Goal: Task Accomplishment & Management: Complete application form

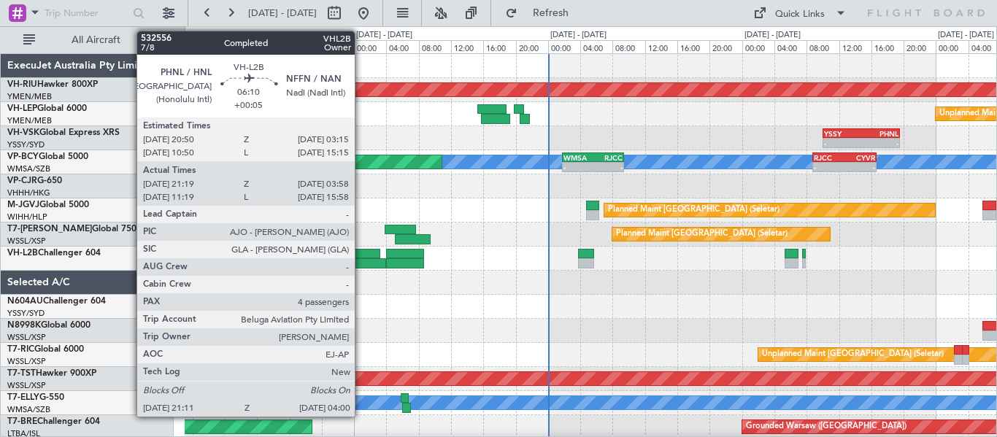
click at [361, 256] on div at bounding box center [354, 254] width 53 height 10
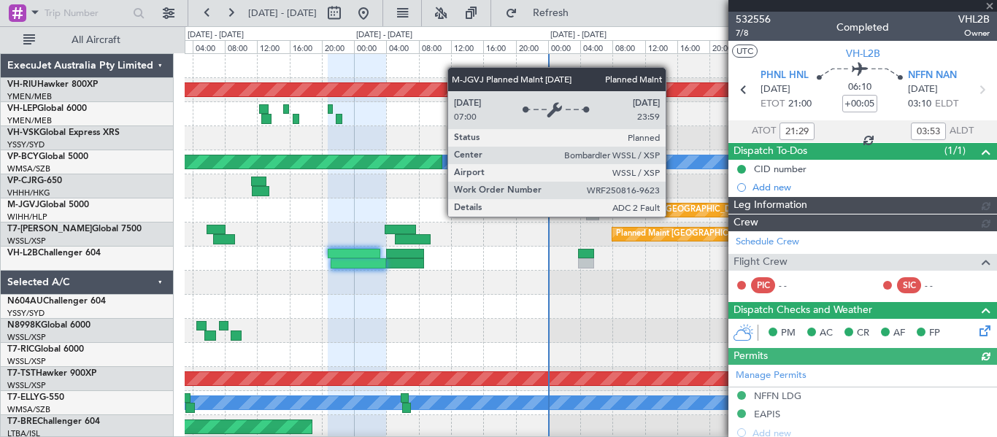
type input "[PERSON_NAME] (EYU)"
type input "A0016"
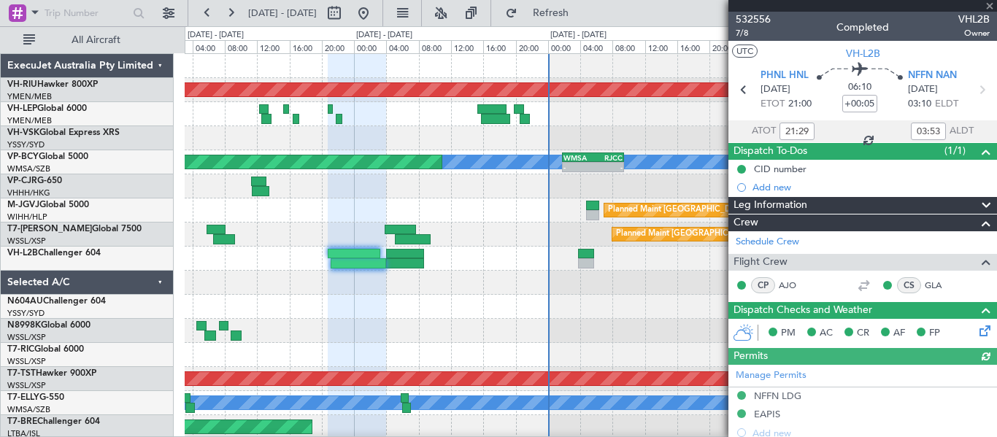
type input "11:29"
type input "15:53"
type input "21:29"
type input "03:53"
click at [743, 35] on span "7/8" at bounding box center [753, 33] width 35 height 12
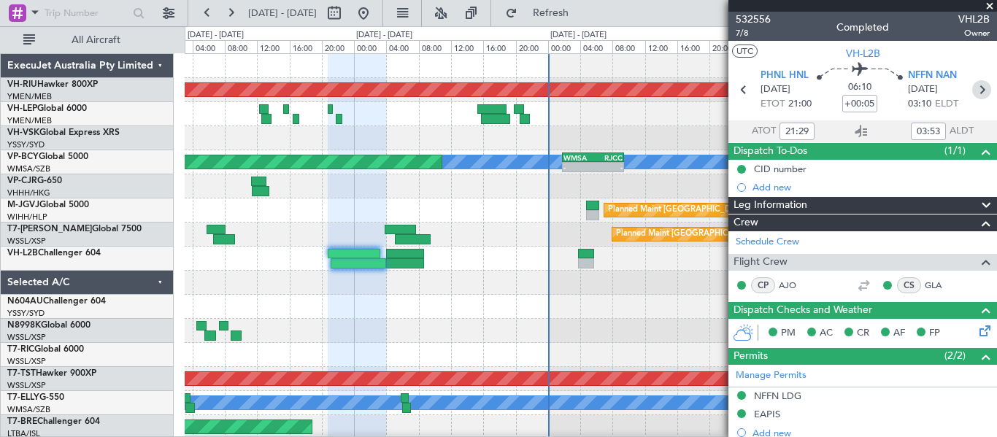
click at [972, 91] on icon at bounding box center [981, 89] width 19 height 19
type input "04:56"
type input "09:28"
type input "3"
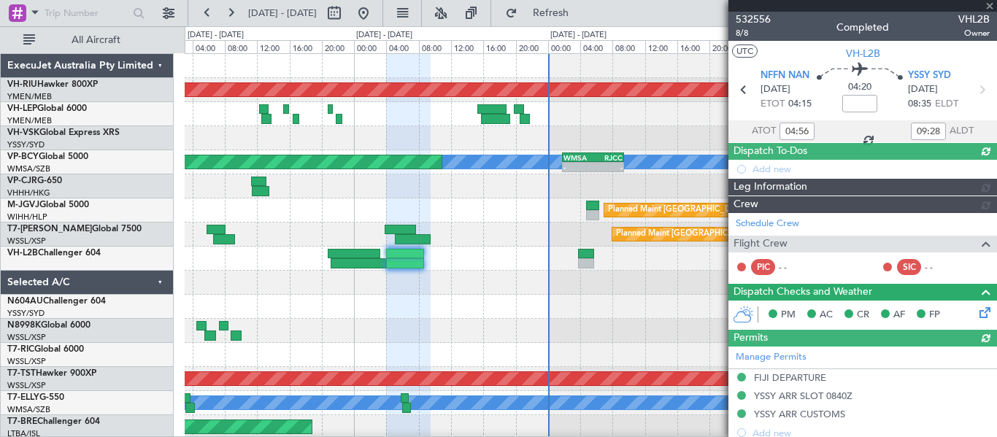
type input "[PERSON_NAME] (EYU)"
type input "A0017"
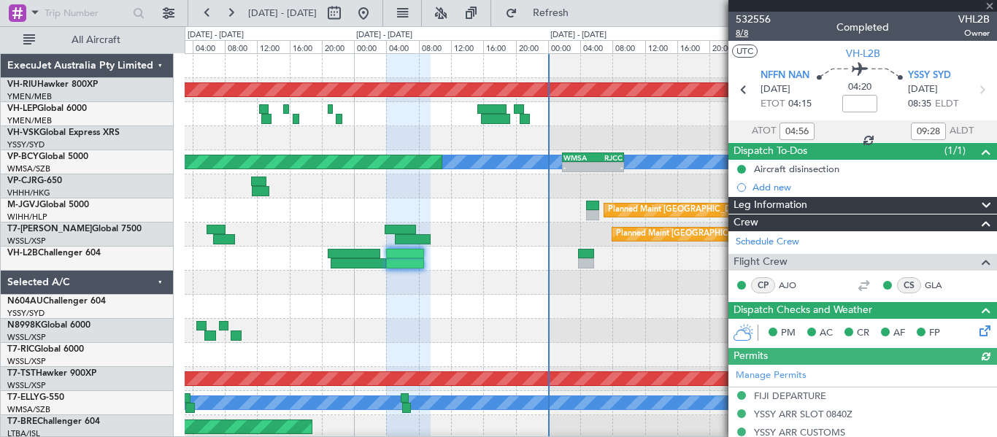
click at [745, 33] on span "8/8" at bounding box center [753, 33] width 35 height 12
click at [740, 91] on icon at bounding box center [743, 89] width 19 height 19
type input "+00:05"
type input "21:29"
type input "03:53"
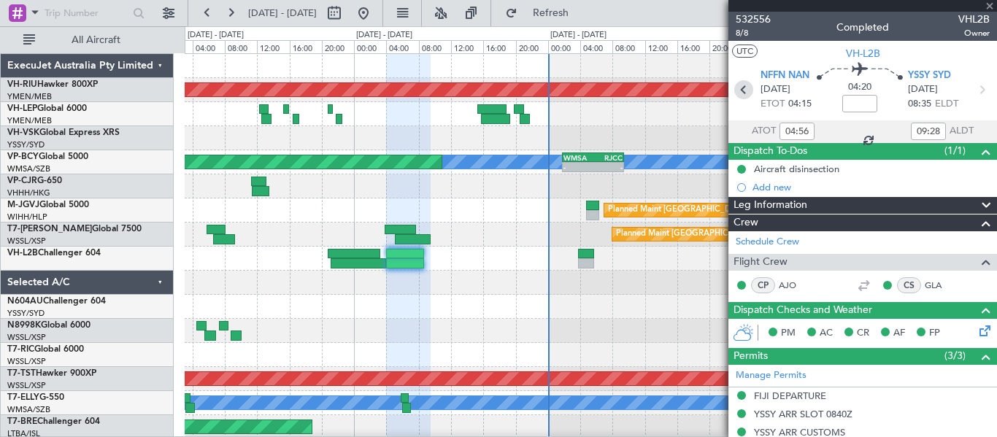
type input "4"
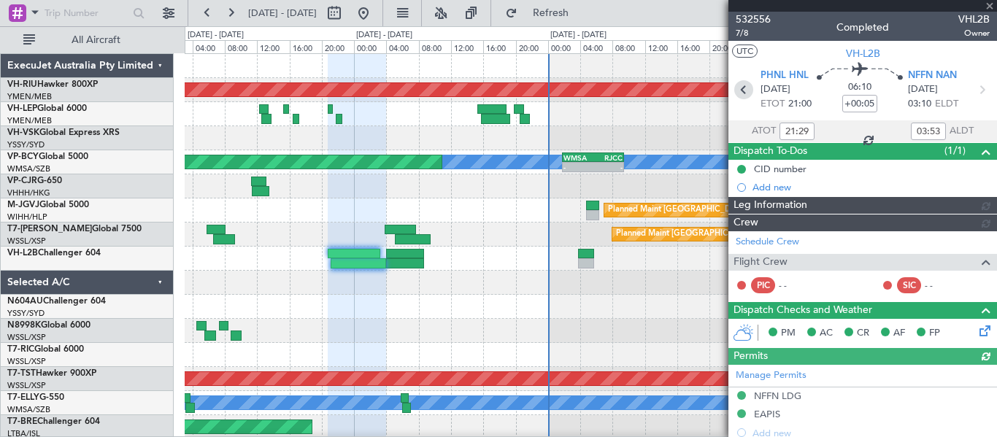
type input "[PERSON_NAME] (EYU)"
type input "A0016"
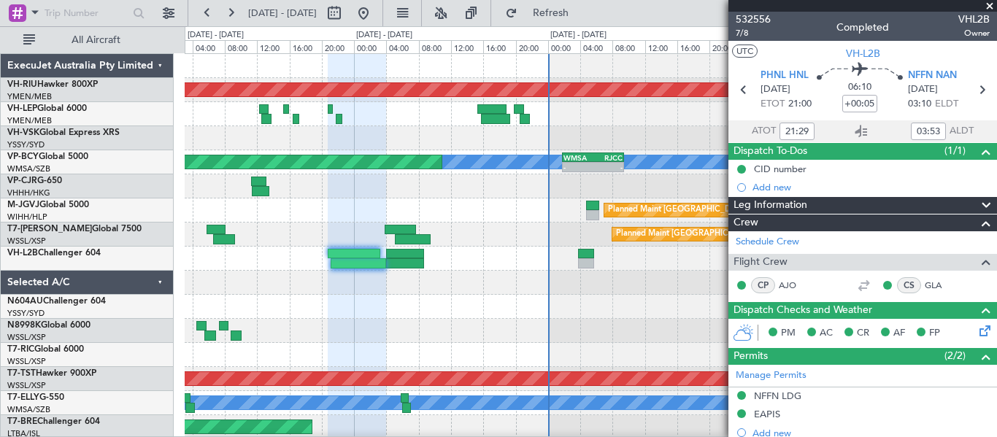
type input "11:29"
type input "15:53"
type input "21:29"
type input "03:53"
click at [742, 34] on span "7/8" at bounding box center [753, 33] width 35 height 12
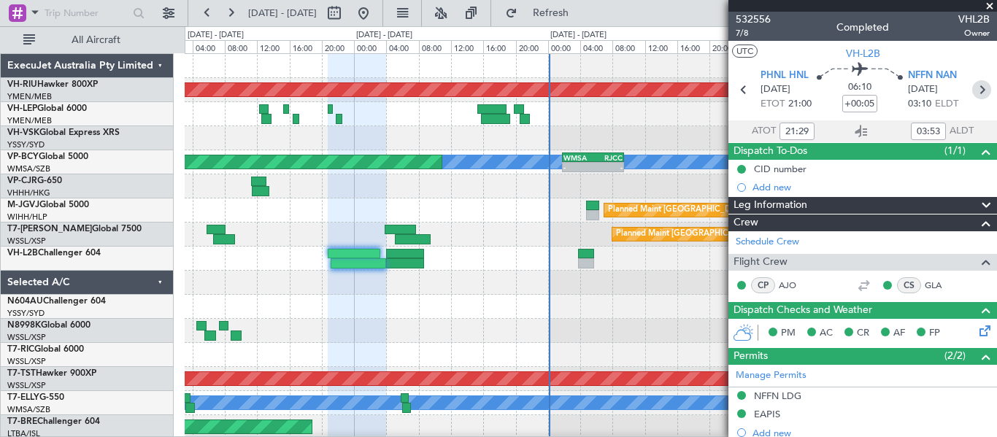
click at [976, 87] on icon at bounding box center [981, 89] width 19 height 19
type input "04:56"
type input "09:28"
type input "3"
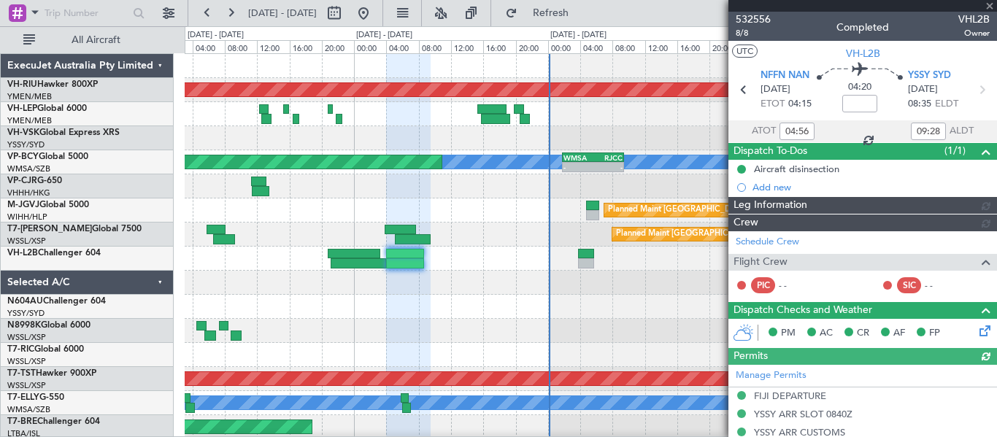
type input "[PERSON_NAME] (EYU)"
type input "A0017"
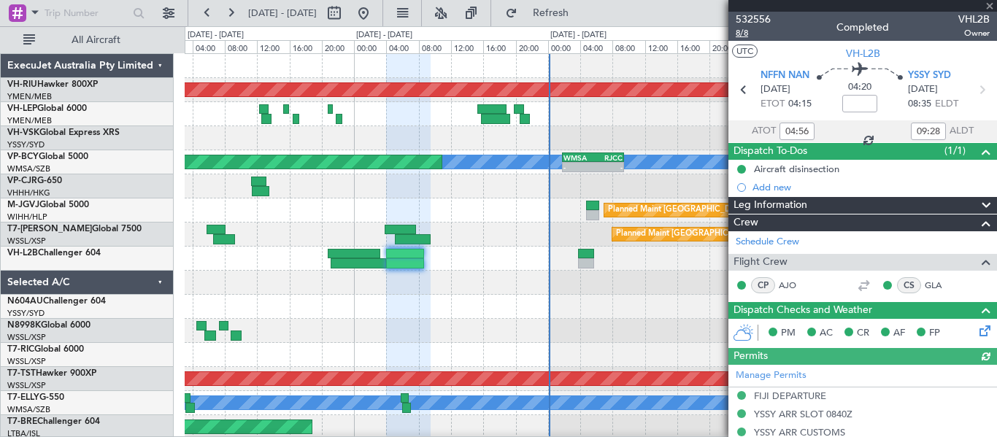
click at [740, 30] on span "8/8" at bounding box center [753, 33] width 35 height 12
type input "[PERSON_NAME] (EYU)"
type input "A0017"
type input "16:56"
type input "19:28"
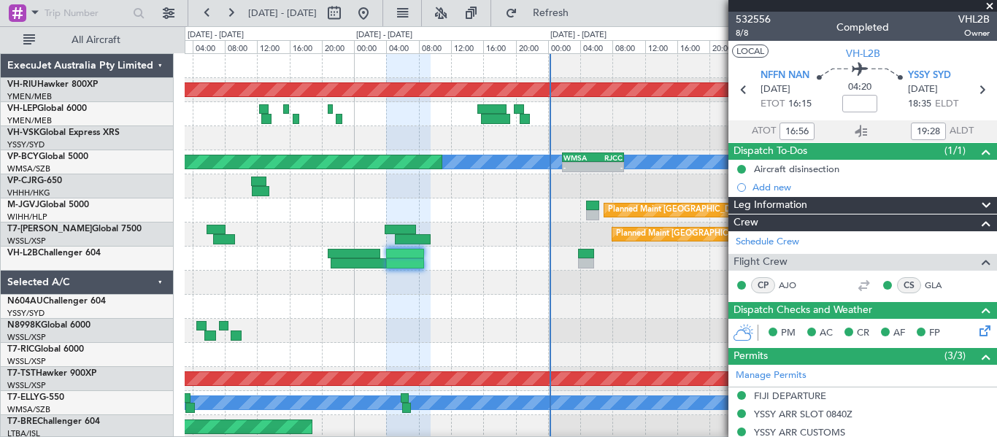
type input "04:56"
type input "09:28"
click at [742, 93] on icon at bounding box center [743, 89] width 19 height 19
type input "+00:05"
type input "21:29"
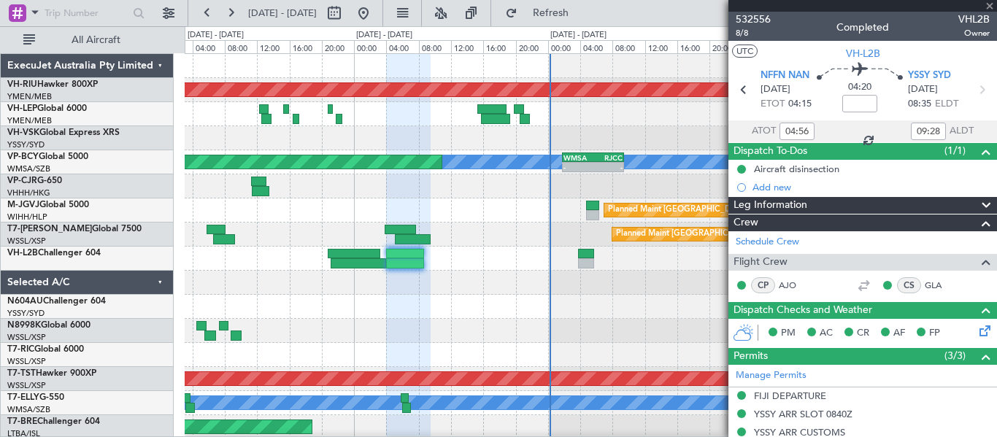
type input "03:53"
type input "4"
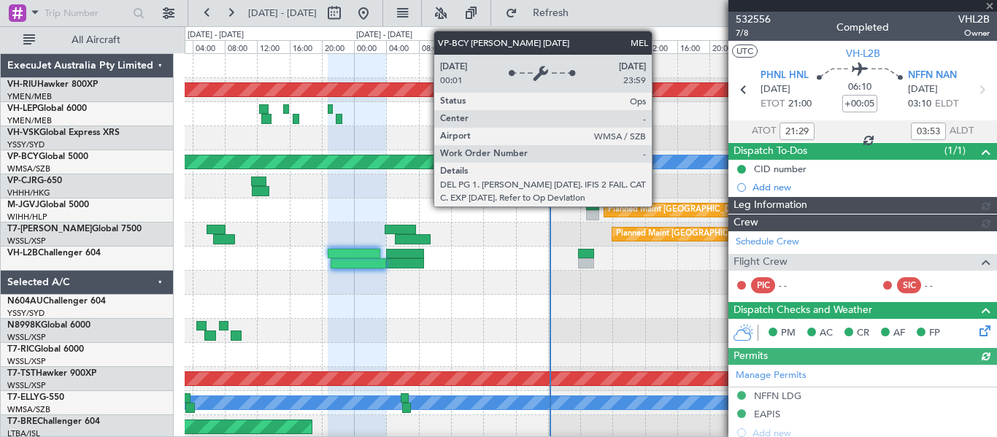
type input "[PERSON_NAME] (EYU)"
type input "A0016"
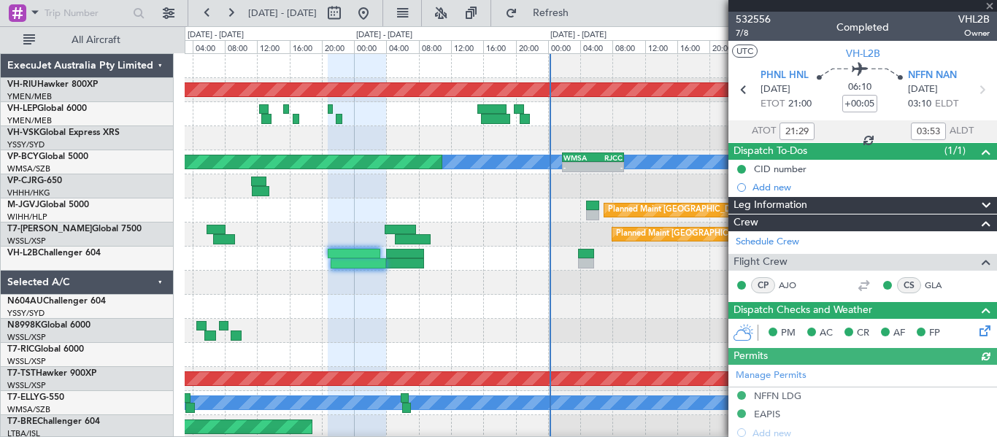
type input "11:29"
type input "15:53"
type input "21:29"
type input "03:53"
click at [741, 34] on span "7/8" at bounding box center [753, 33] width 35 height 12
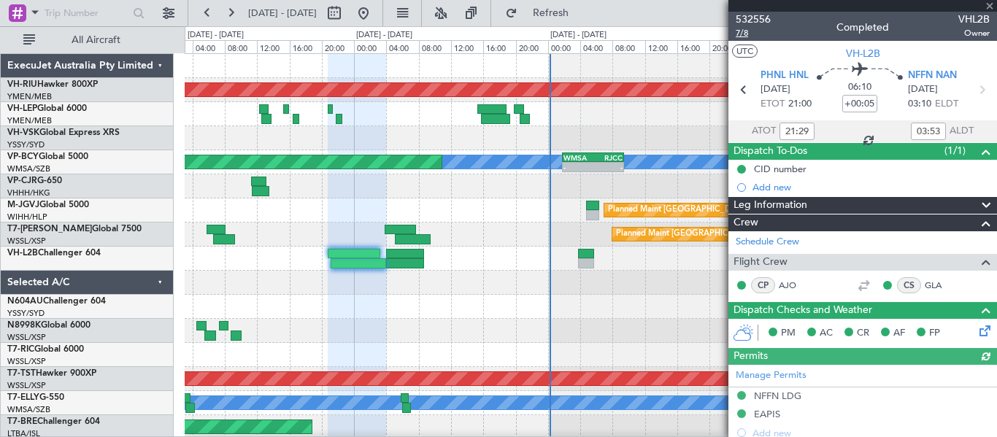
type input "[PERSON_NAME] (EYU)"
type input "A0016"
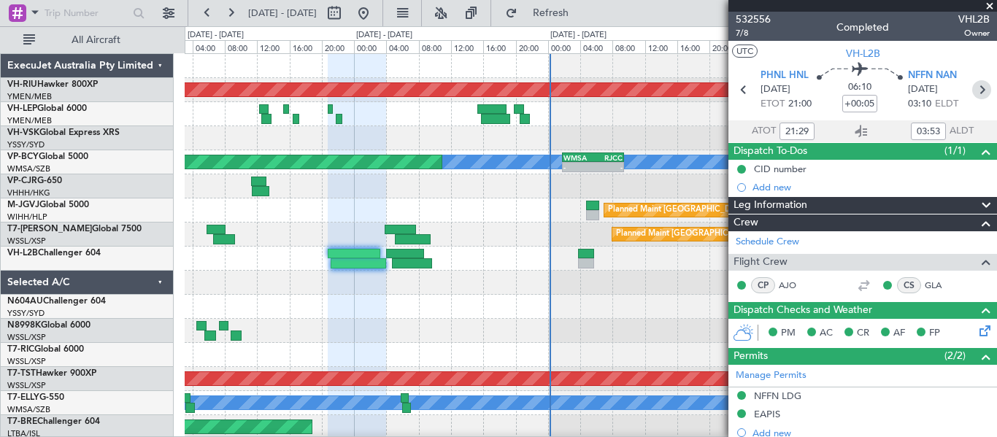
click at [973, 88] on icon at bounding box center [981, 89] width 19 height 19
type input "11:29"
type input "15:53"
type input "16:56"
type input "19:28"
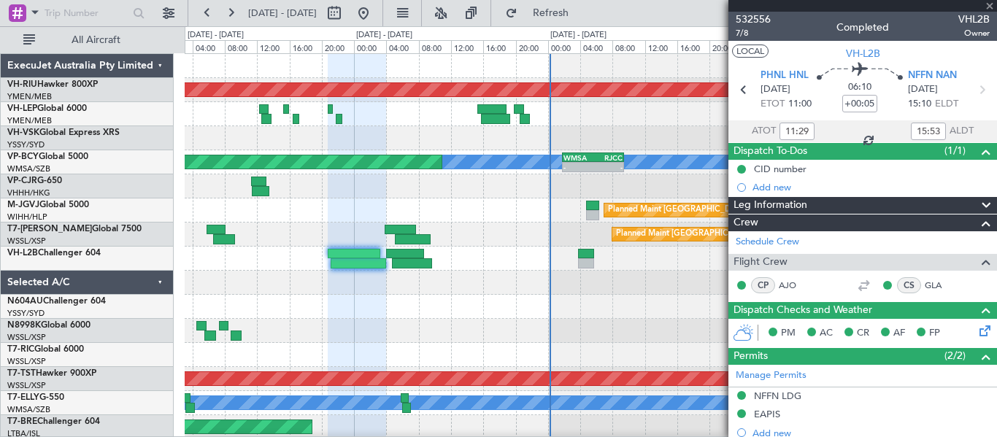
type input "3"
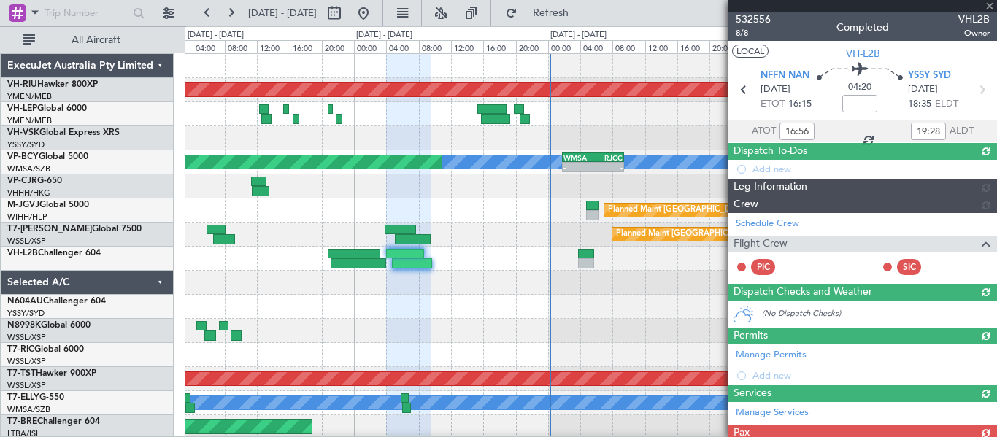
type input "04:56"
type input "09:28"
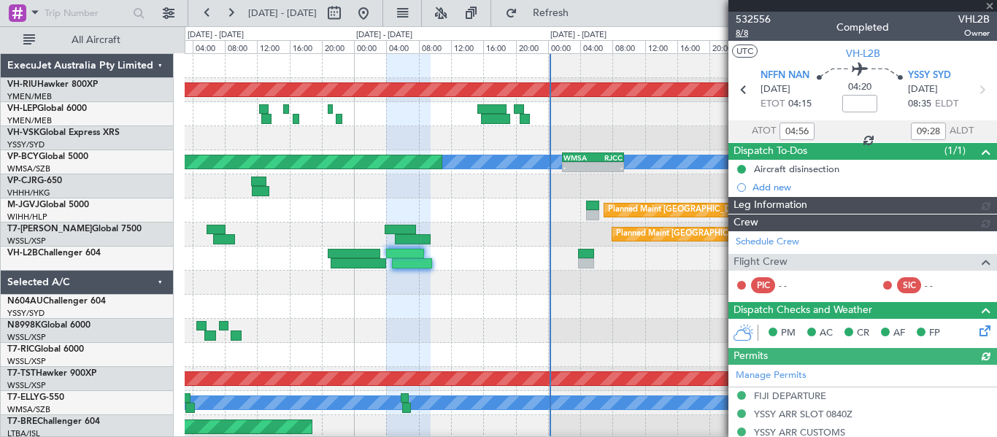
type input "[PERSON_NAME] (EYU)"
type input "A0017"
click at [743, 31] on span "8/8" at bounding box center [753, 33] width 35 height 12
type input "[PERSON_NAME] (EYU)"
type input "A0017"
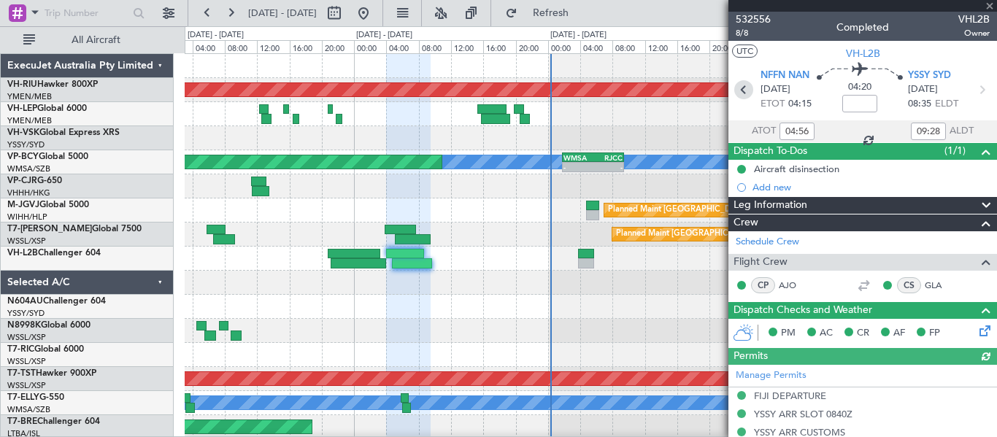
click at [740, 90] on icon at bounding box center [743, 89] width 19 height 19
type input "+00:05"
type input "21:29"
type input "03:53"
type input "4"
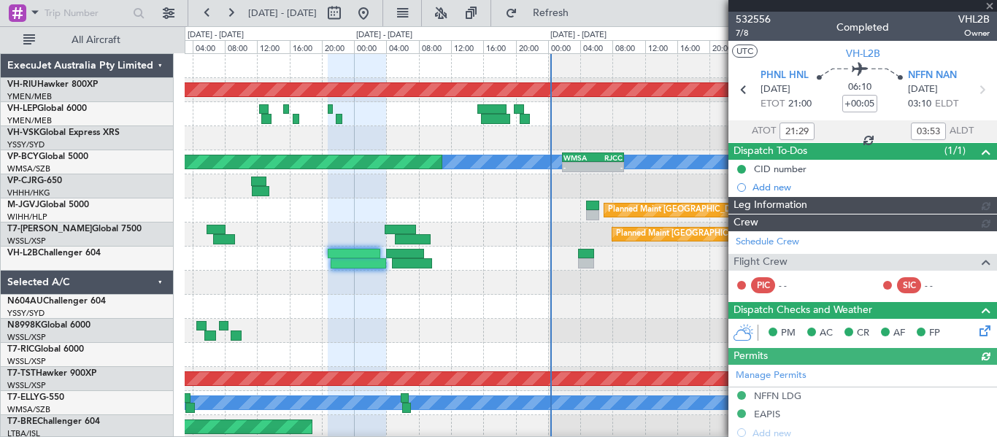
type input "11:29"
type input "15:53"
type input "[PERSON_NAME] (EYU)"
type input "A0016"
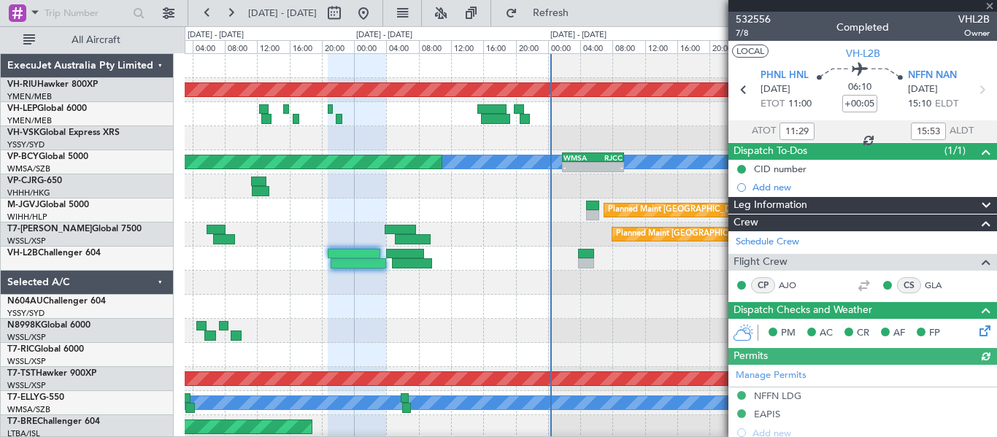
type input "21:29"
type input "03:53"
click at [744, 31] on span "7/8" at bounding box center [753, 33] width 35 height 12
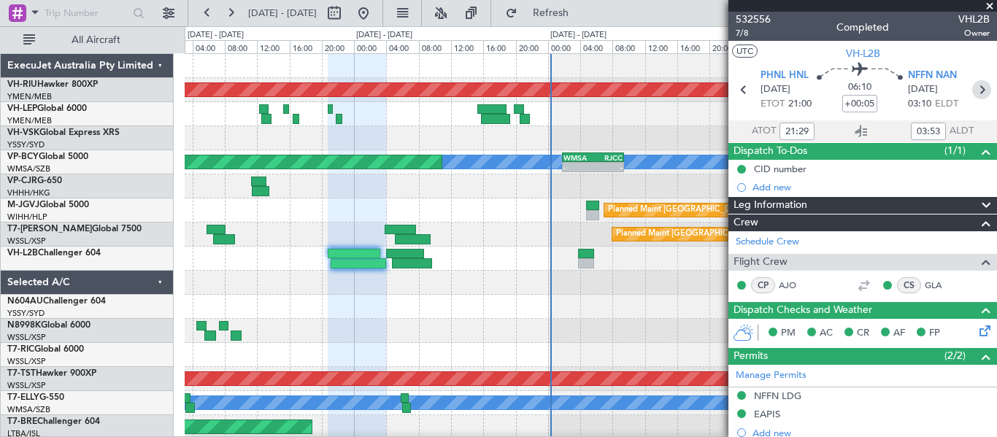
click at [975, 91] on icon at bounding box center [981, 89] width 19 height 19
type input "11:29"
type input "15:53"
type input "16:56"
type input "19:28"
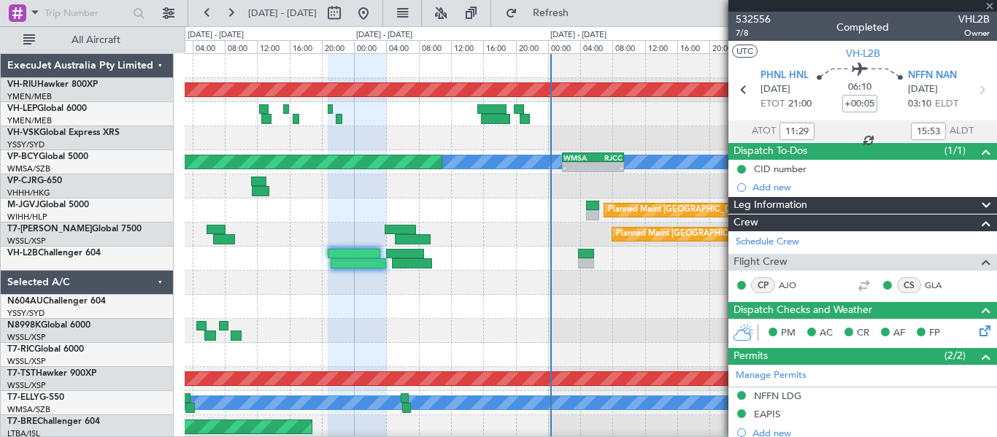
type input "3"
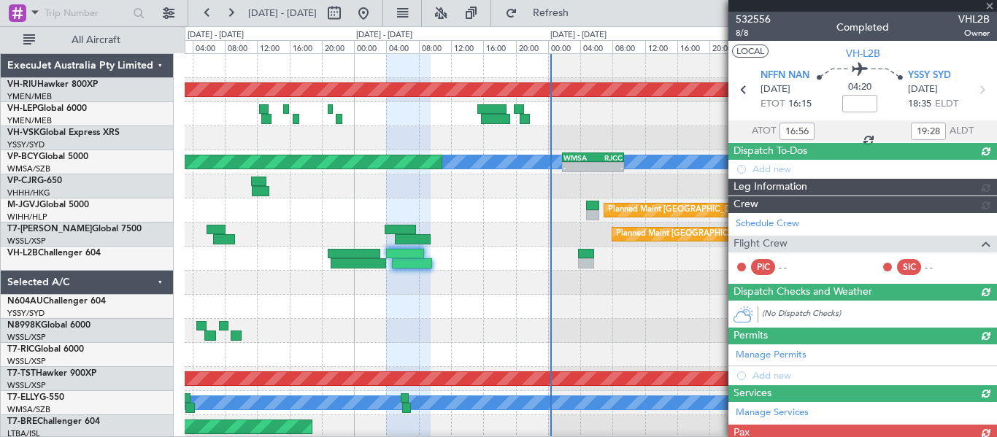
type input "04:56"
type input "09:28"
click at [743, 32] on span "8/8" at bounding box center [753, 33] width 35 height 12
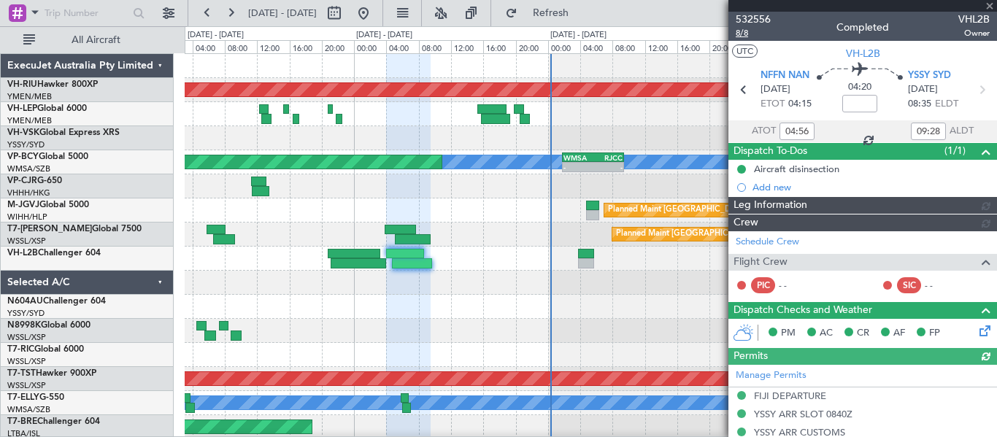
type input "[PERSON_NAME] (EYU)"
type input "A0017"
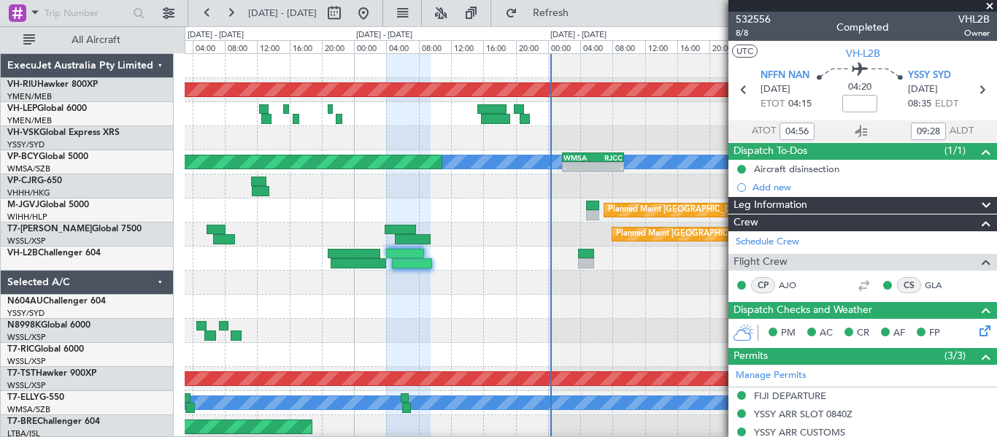
type input "16:56"
type input "19:28"
type input "04:56"
type input "09:28"
click at [988, 7] on span at bounding box center [990, 6] width 15 height 13
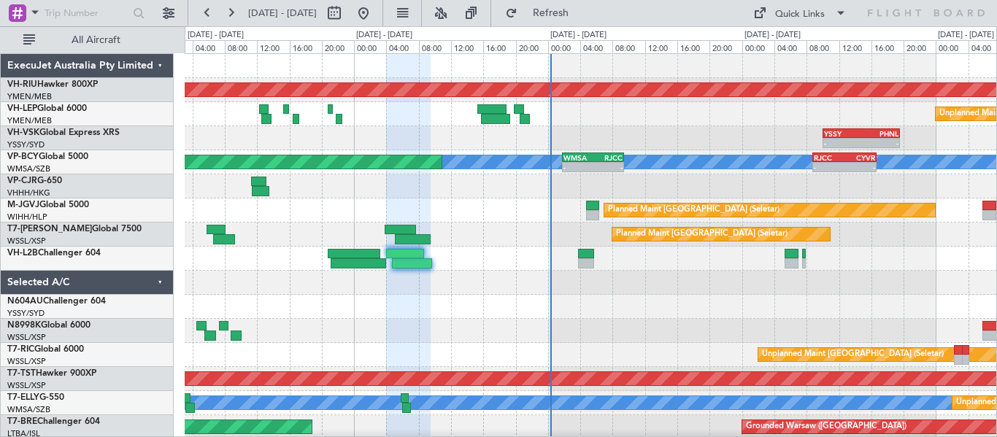
type input "0"
